Goal: Browse casually: Explore the website without a specific task or goal

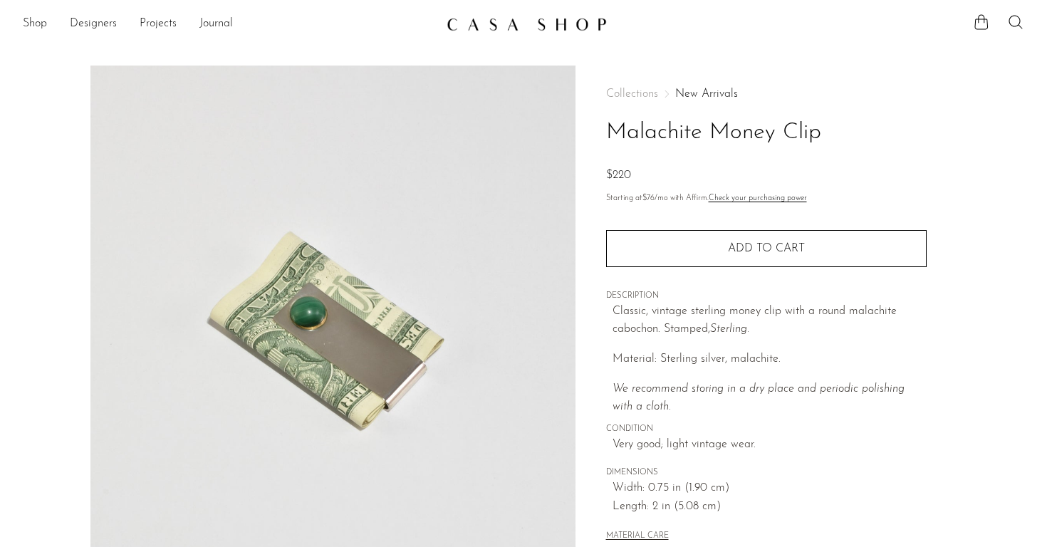
scroll to position [48, 0]
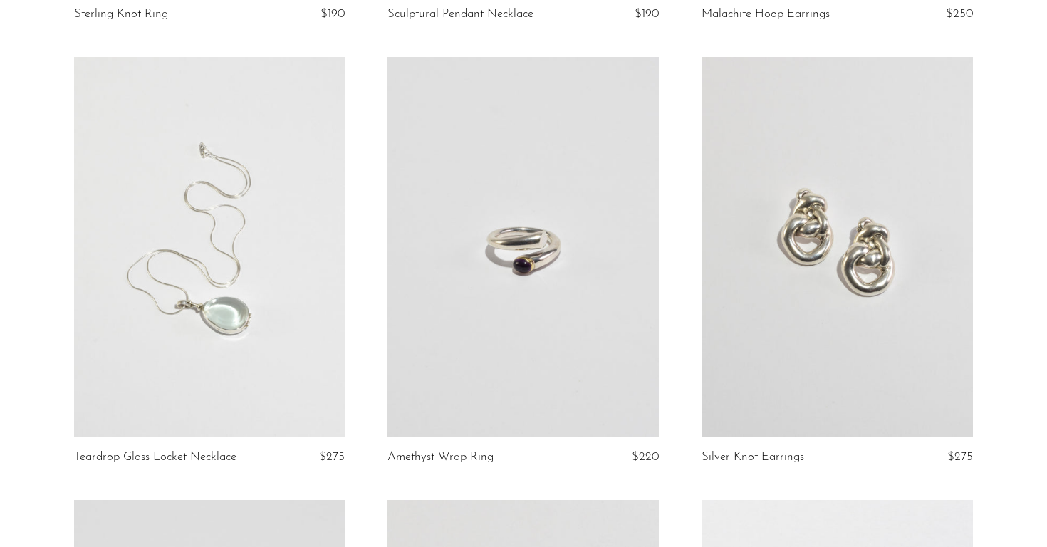
scroll to position [2306, 0]
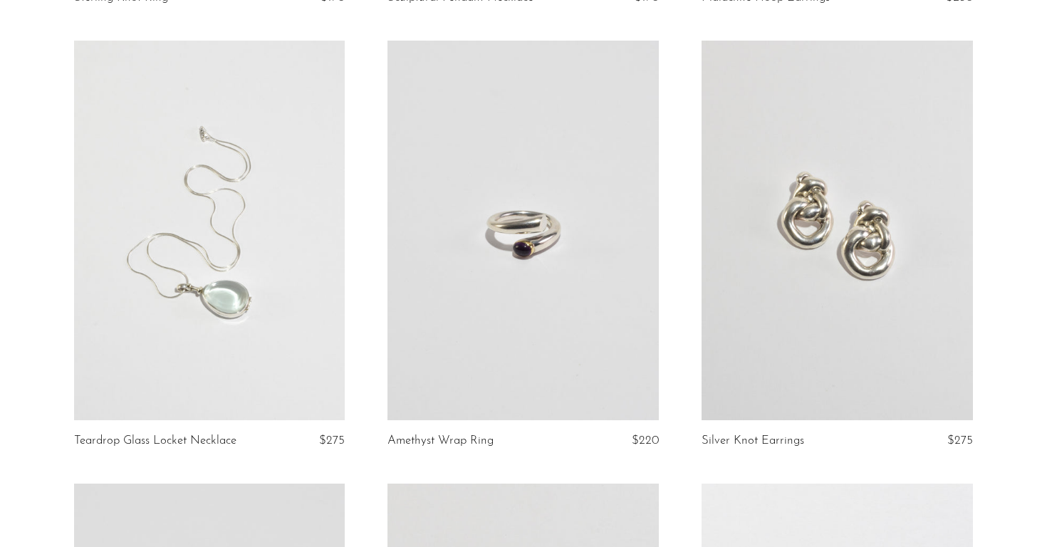
click at [26, 307] on section "Odalisque Nude Form in Black $370 Pewter Picture Frame $150 Calla Lily Brooch $…" at bounding box center [523, 489] width 1047 height 5329
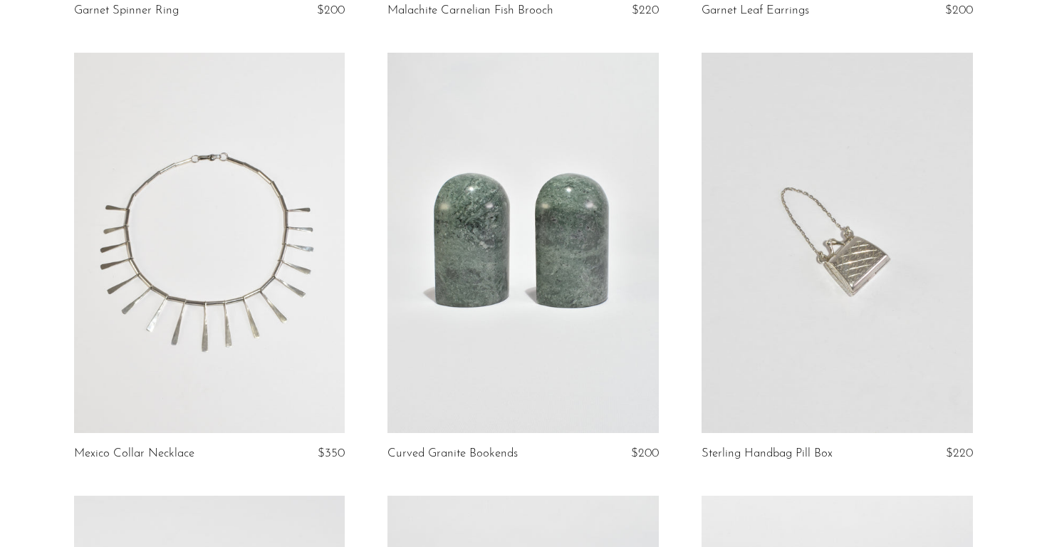
scroll to position [3181, 0]
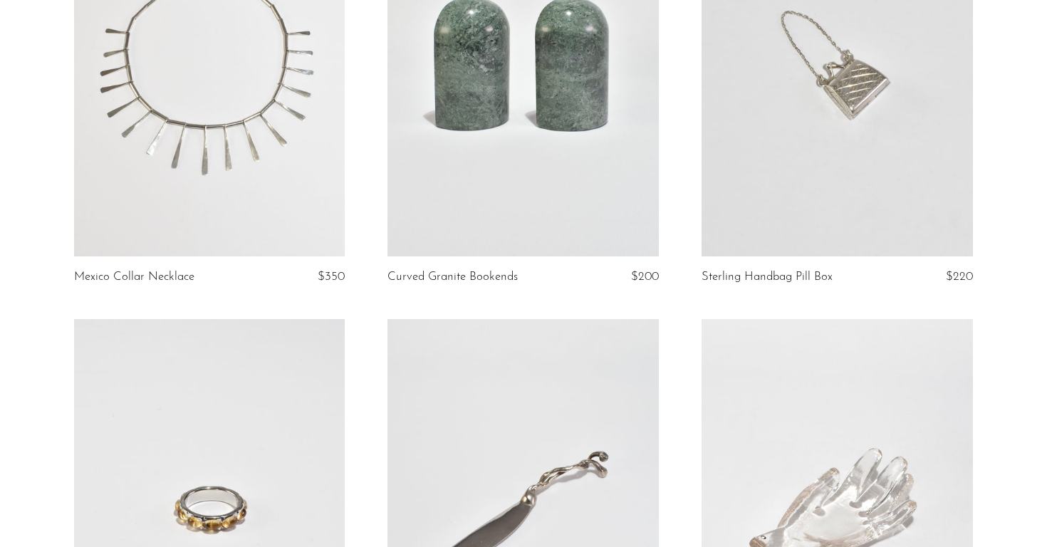
scroll to position [3694, 0]
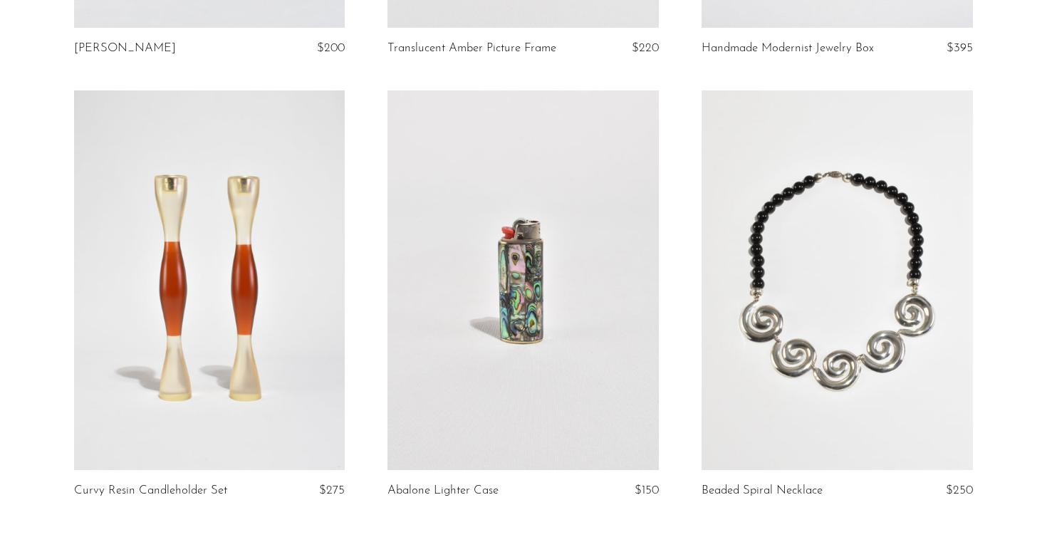
scroll to position [4929, 0]
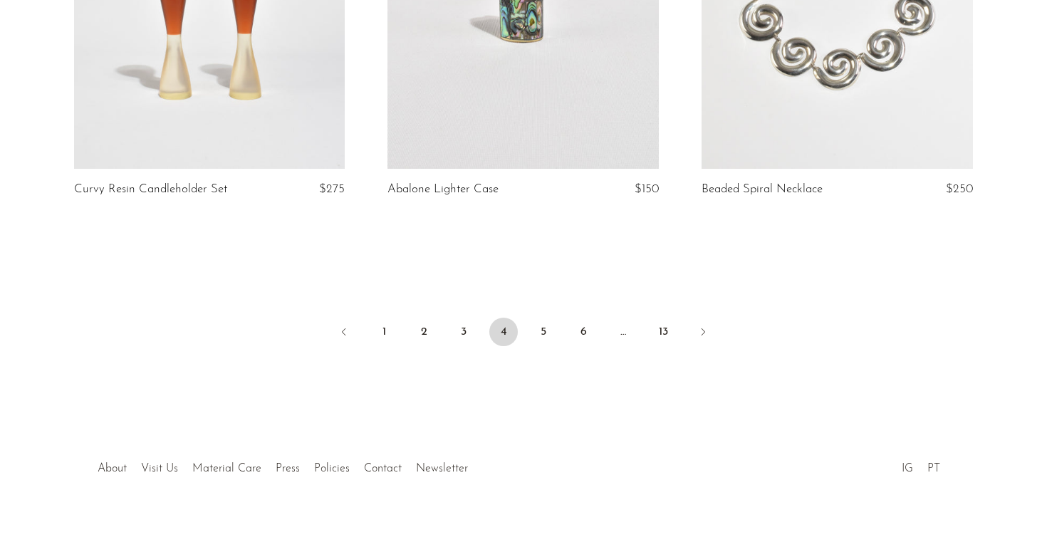
scroll to position [5228, 0]
click at [544, 318] on link "5" at bounding box center [543, 332] width 28 height 28
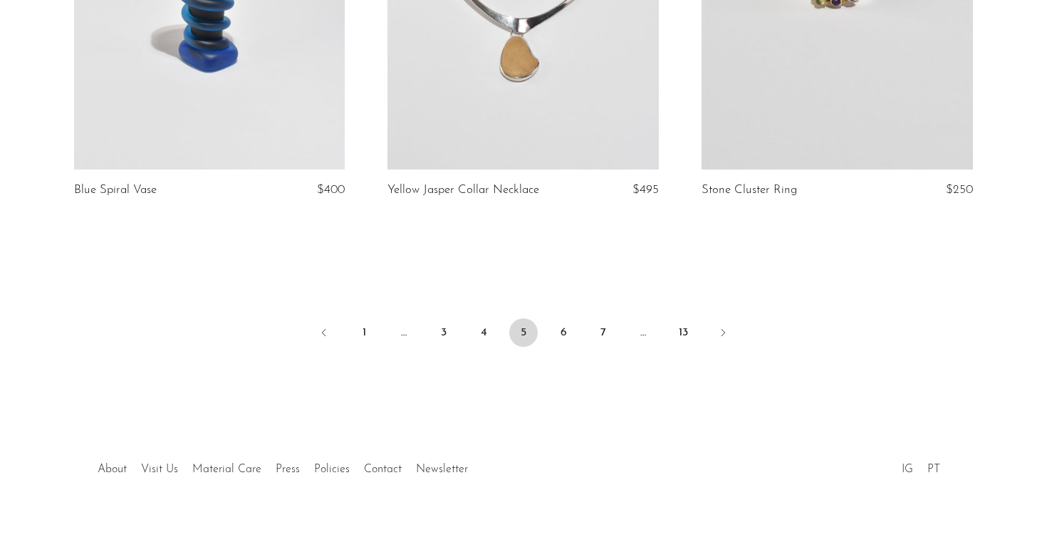
scroll to position [5266, 0]
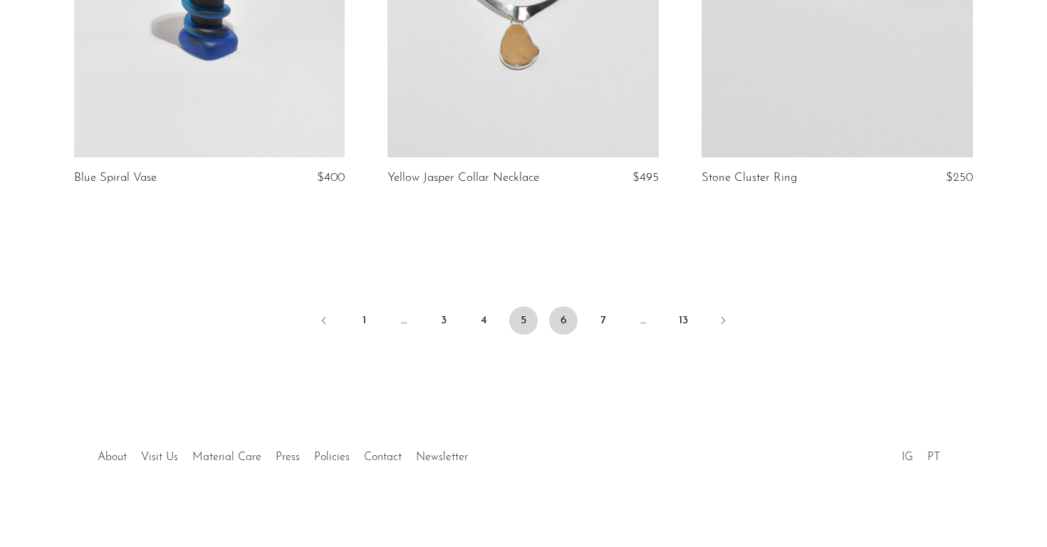
click at [562, 313] on link "6" at bounding box center [563, 320] width 28 height 28
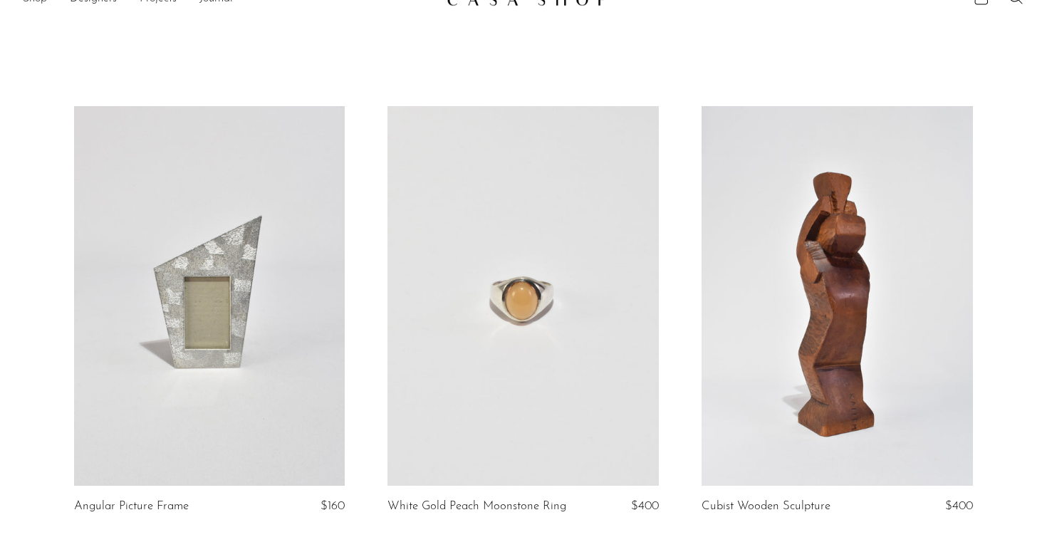
scroll to position [27, 0]
click at [475, 348] on link at bounding box center [523, 294] width 271 height 380
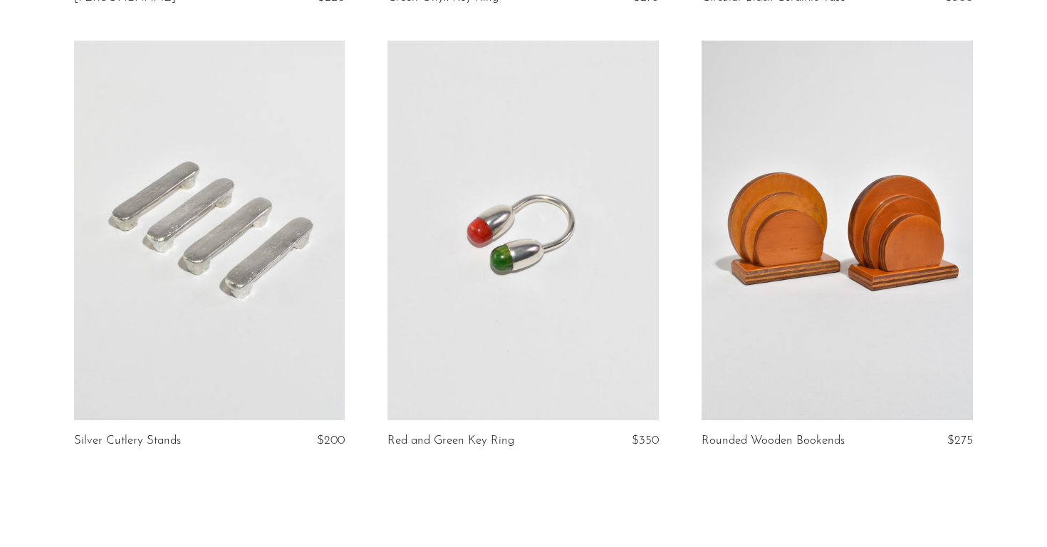
scroll to position [5019, 0]
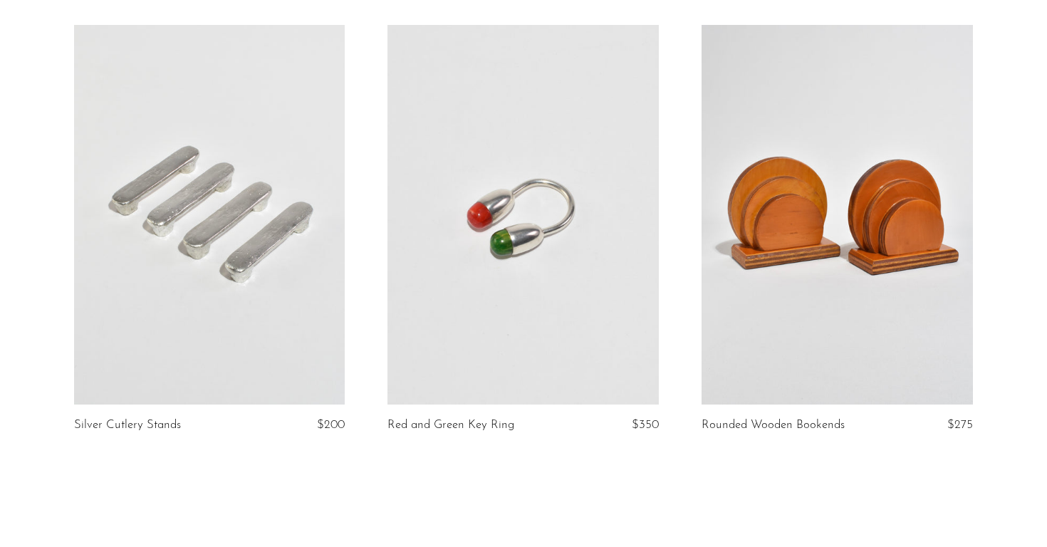
click at [817, 270] on link at bounding box center [837, 215] width 271 height 380
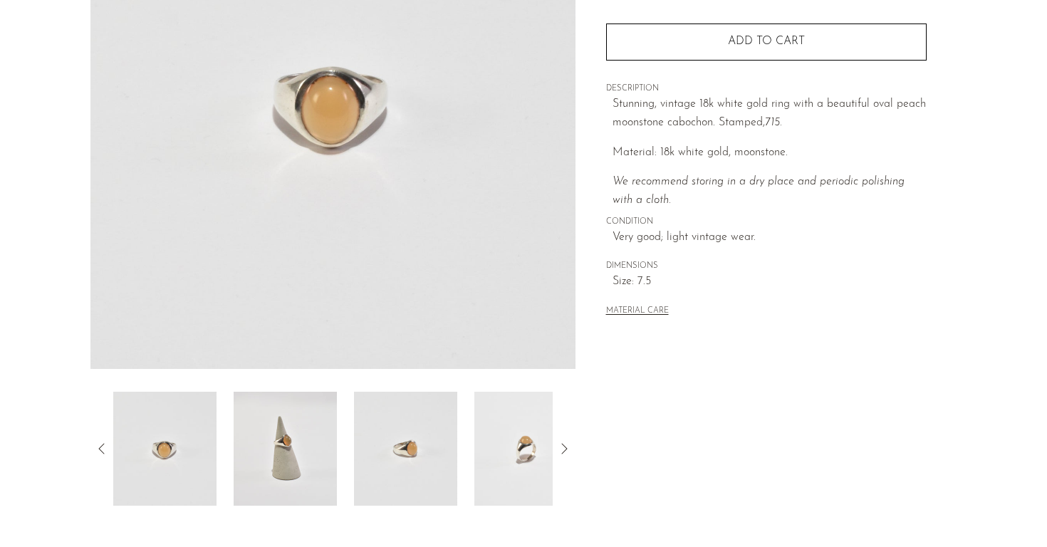
scroll to position [229, 0]
click at [309, 457] on img at bounding box center [285, 450] width 103 height 114
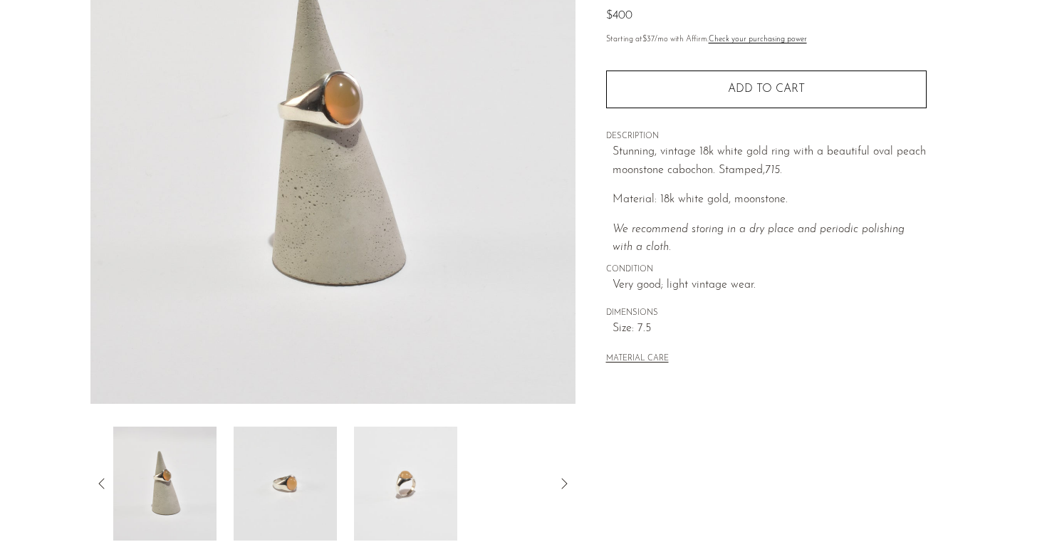
scroll to position [197, 0]
click at [399, 530] on img at bounding box center [405, 483] width 103 height 114
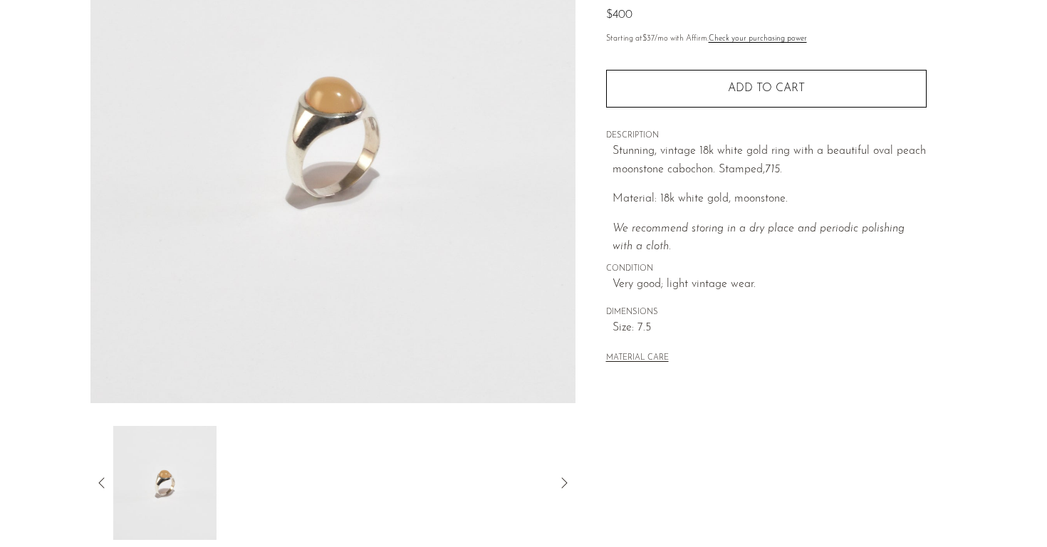
click at [96, 482] on icon at bounding box center [101, 483] width 17 height 17
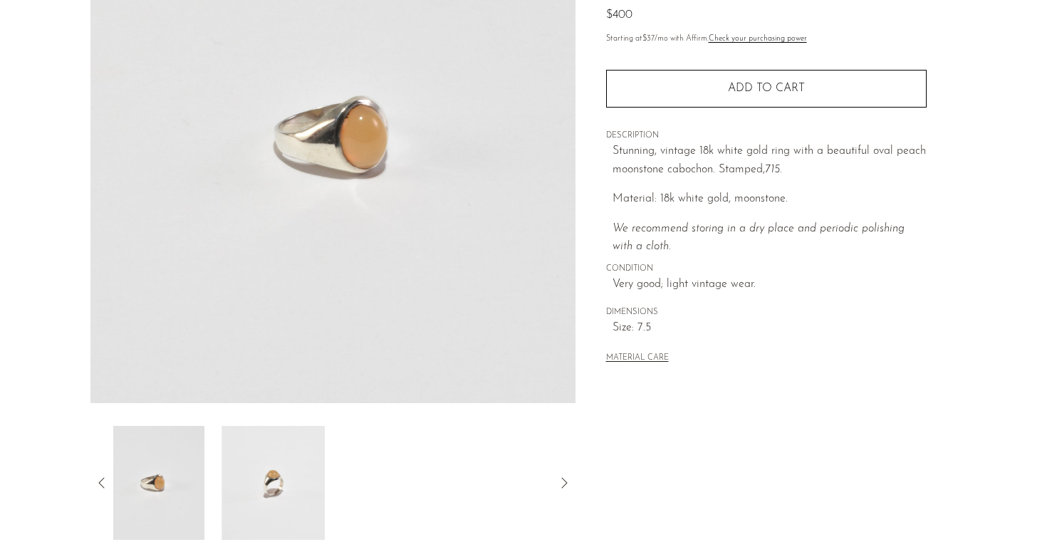
click at [96, 482] on icon at bounding box center [101, 483] width 17 height 17
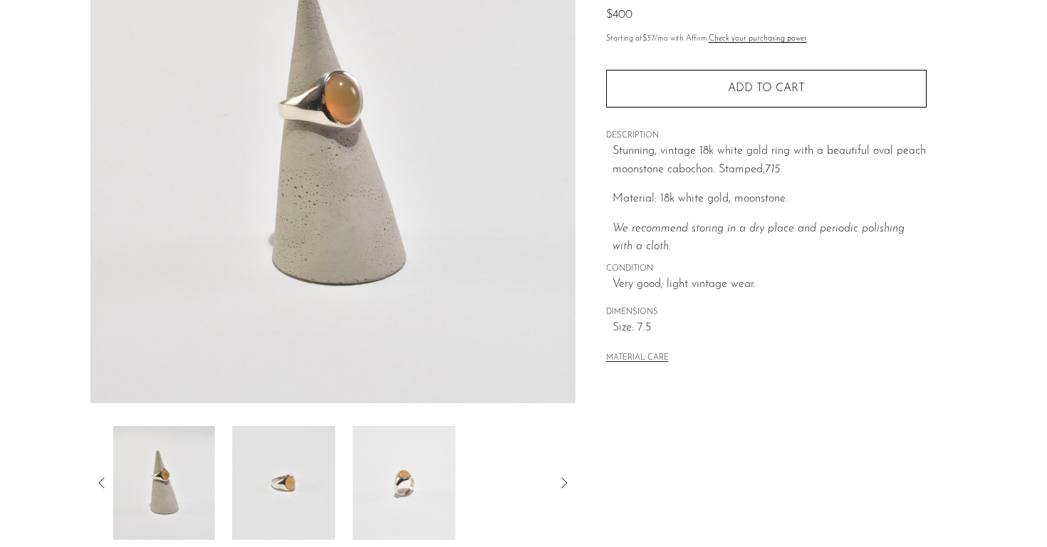
click at [96, 482] on icon at bounding box center [101, 483] width 17 height 17
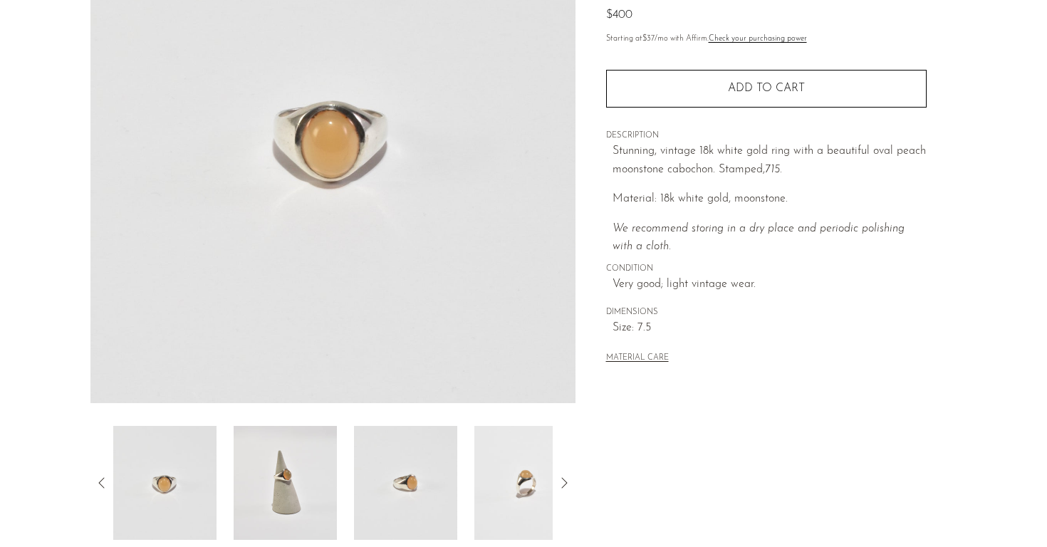
click at [411, 492] on img at bounding box center [405, 483] width 103 height 114
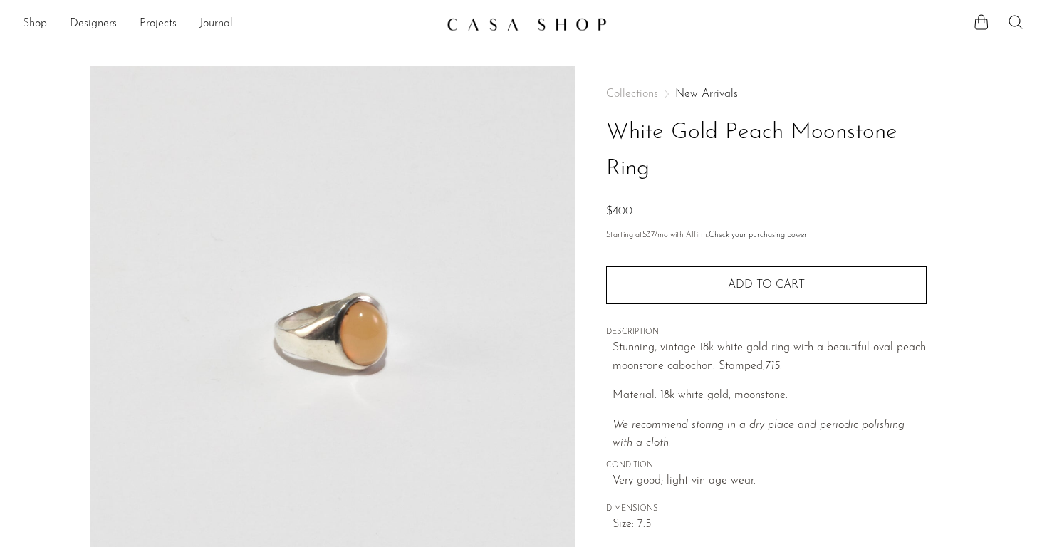
scroll to position [0, 0]
